Goal: Find specific page/section: Find specific page/section

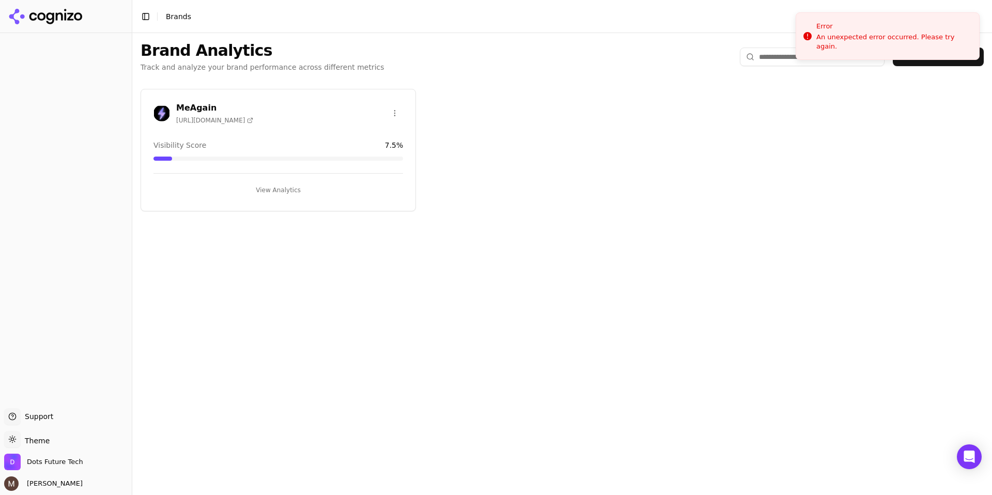
click at [211, 133] on div "MeAgain [URL][DOMAIN_NAME] Visibility Score 7.5 % View Analytics" at bounding box center [277, 150] width 275 height 122
click at [196, 108] on h3 "MeAgain" at bounding box center [214, 108] width 77 height 12
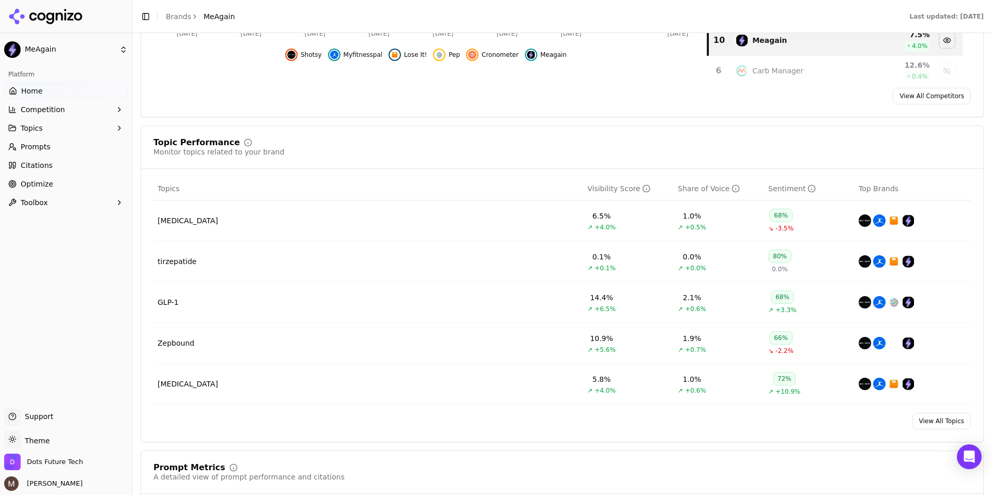
scroll to position [341, 0]
